Goal: Check status

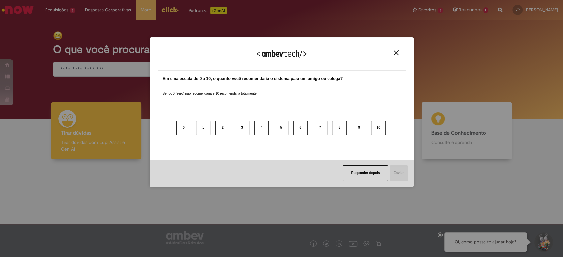
click at [393, 53] on button "Close" at bounding box center [396, 53] width 9 height 6
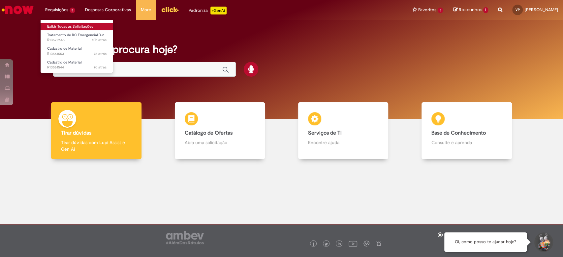
click at [66, 24] on link "Exibir Todas as Solicitações" at bounding box center [77, 26] width 73 height 7
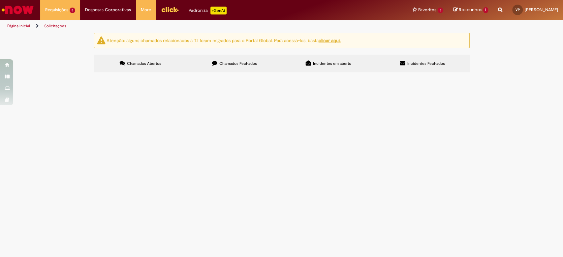
click at [0, 0] on span "Solicito validação da RC Emergencial para compra das rodas de tração do transpo…" at bounding box center [0, 0] width 0 height 0
click at [0, 0] on span "Tratamento de RC Emergencial D+1" at bounding box center [0, 0] width 0 height 0
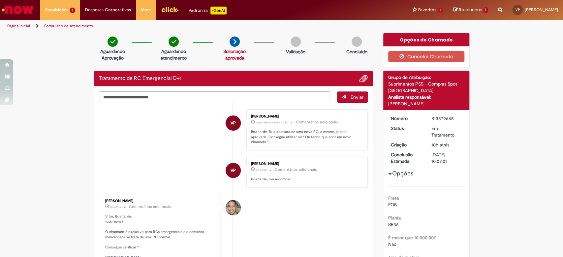
click at [231, 55] on link "Solicitação aprovada" at bounding box center [234, 54] width 22 height 13
drag, startPoint x: 555, startPoint y: 68, endPoint x: 529, endPoint y: 63, distance: 26.3
click at [233, 58] on link "Solicitação aprovada" at bounding box center [234, 54] width 22 height 13
click at [280, 182] on div "[PERSON_NAME] 3h atrás 3 horas atrás Comentários adicionais Boa tarde, irei mod…" at bounding box center [306, 172] width 117 height 27
